Goal: Find contact information: Find contact information

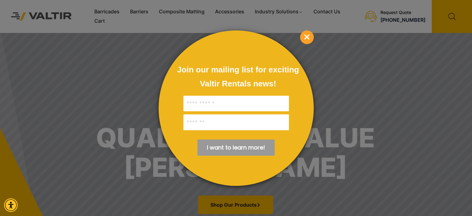
click at [308, 37] on span "×" at bounding box center [307, 37] width 14 height 14
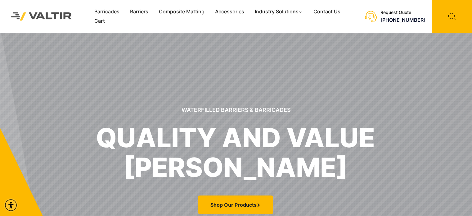
click at [52, 15] on img at bounding box center [42, 16] width 74 height 21
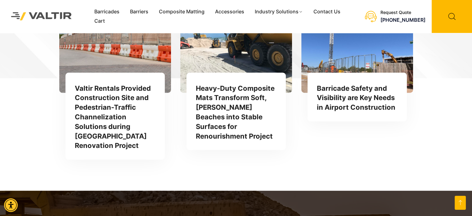
scroll to position [1603, 0]
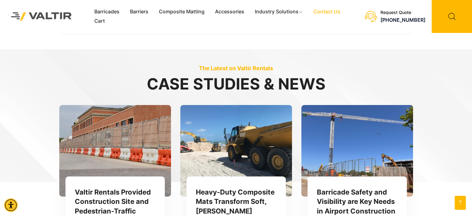
click at [329, 12] on link "Contact Us" at bounding box center [327, 11] width 38 height 9
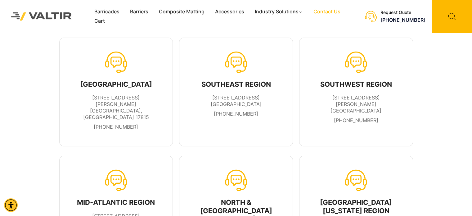
drag, startPoint x: 380, startPoint y: 105, endPoint x: 330, endPoint y: 98, distance: 50.8
click at [330, 98] on li "[STREET_ADDRESS][PERSON_NAME]" at bounding box center [355, 103] width 87 height 19
